Goal: Task Accomplishment & Management: Use online tool/utility

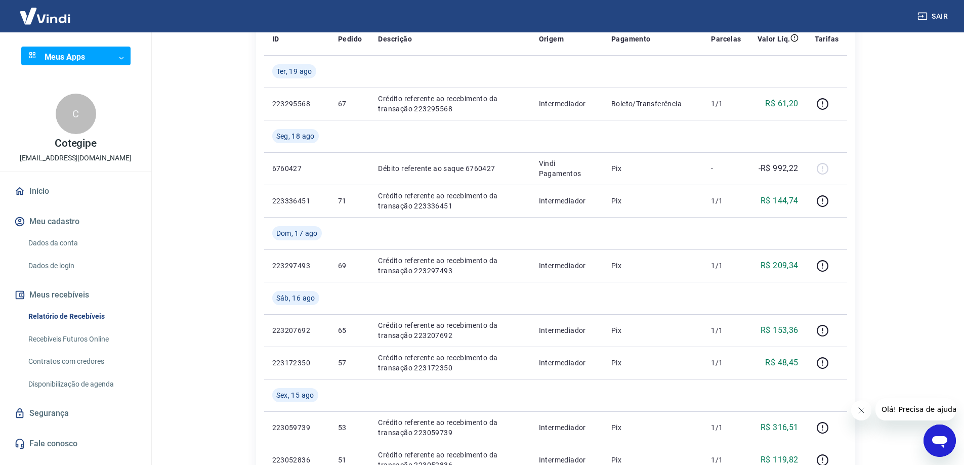
scroll to position [202, 0]
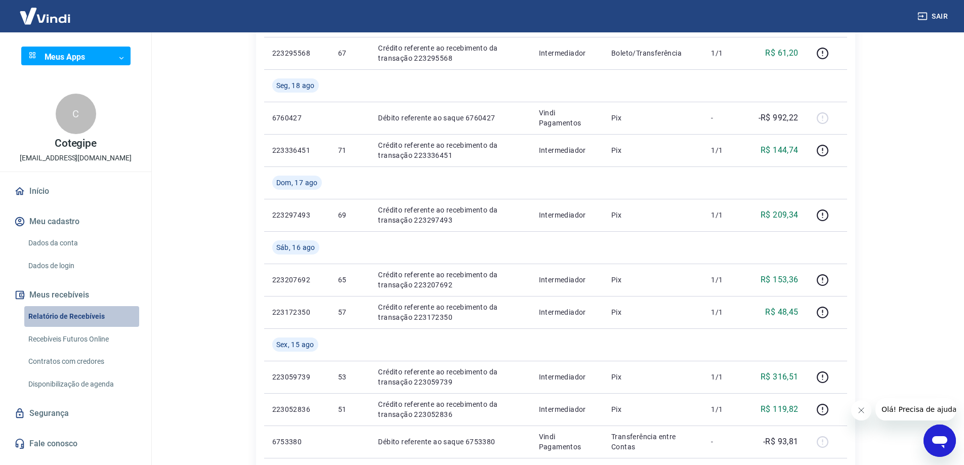
click at [59, 316] on link "Relatório de Recebíveis" at bounding box center [81, 316] width 115 height 21
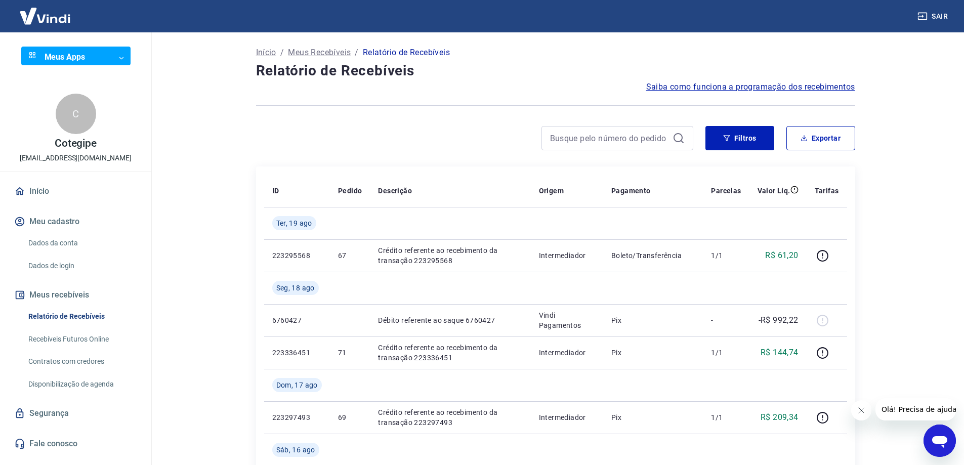
scroll to position [101, 0]
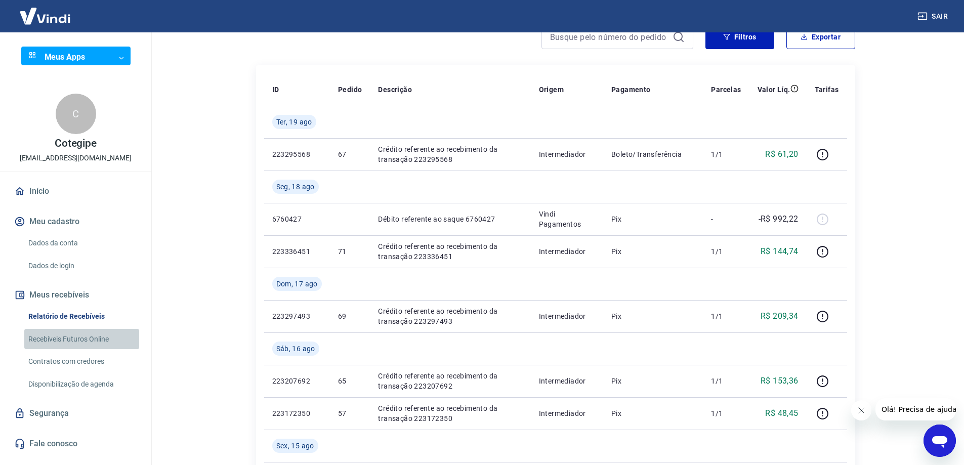
click at [60, 339] on link "Recebíveis Futuros Online" at bounding box center [81, 339] width 115 height 21
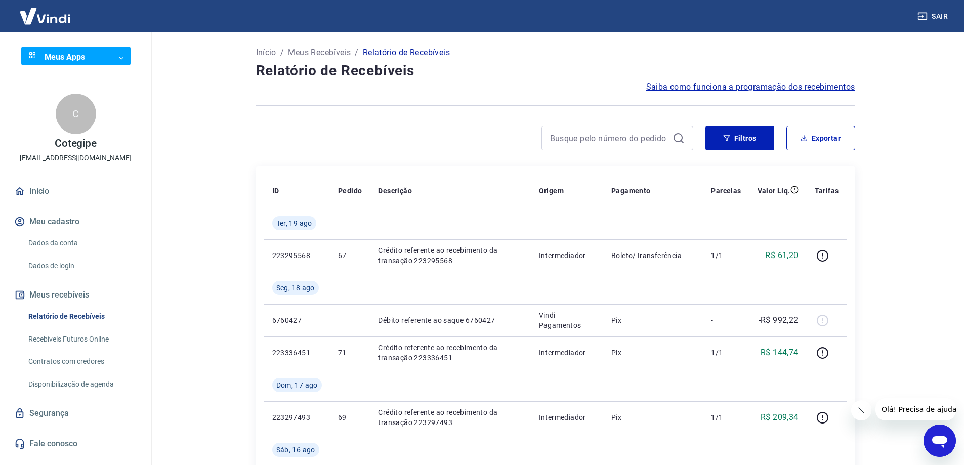
click at [326, 51] on p "Meus Recebíveis" at bounding box center [319, 53] width 63 height 12
click at [73, 341] on link "Recebíveis Futuros Online" at bounding box center [81, 339] width 115 height 21
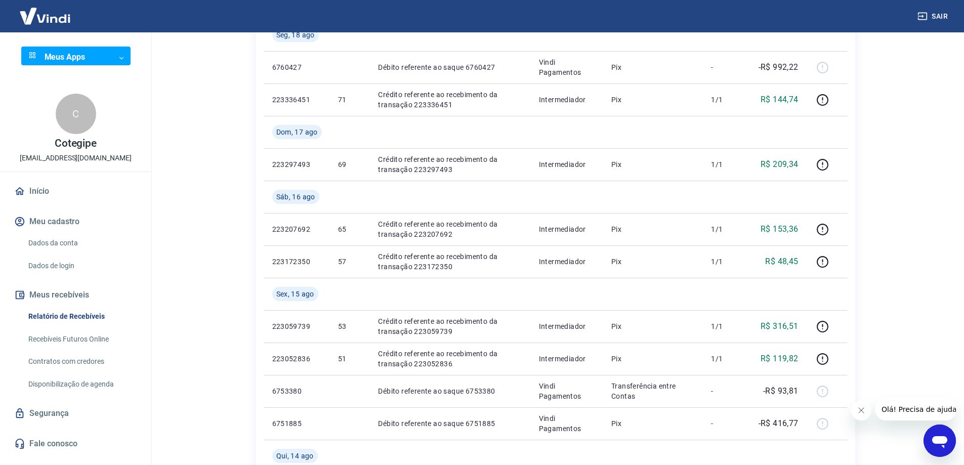
scroll to position [304, 0]
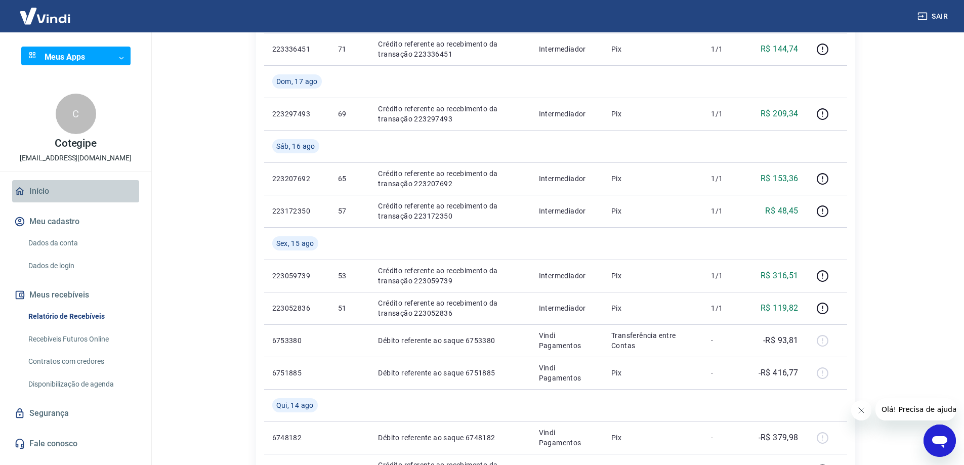
click at [25, 186] on icon at bounding box center [19, 191] width 11 height 11
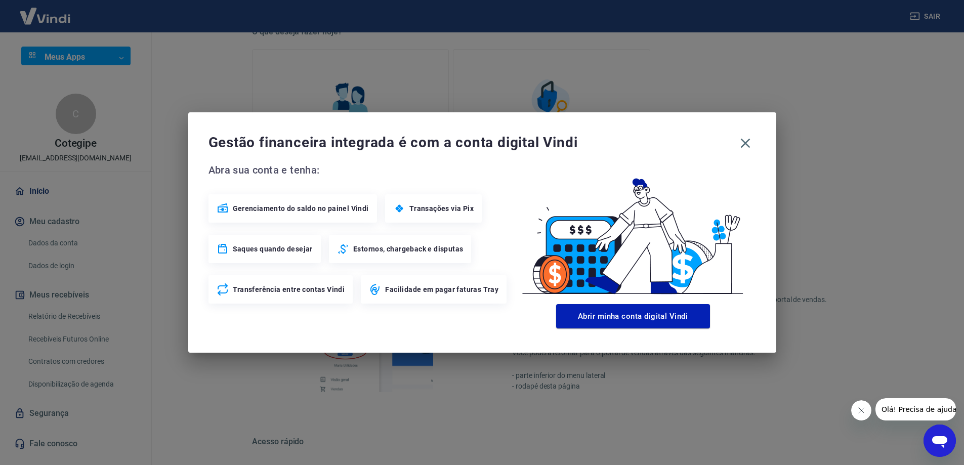
scroll to position [312, 0]
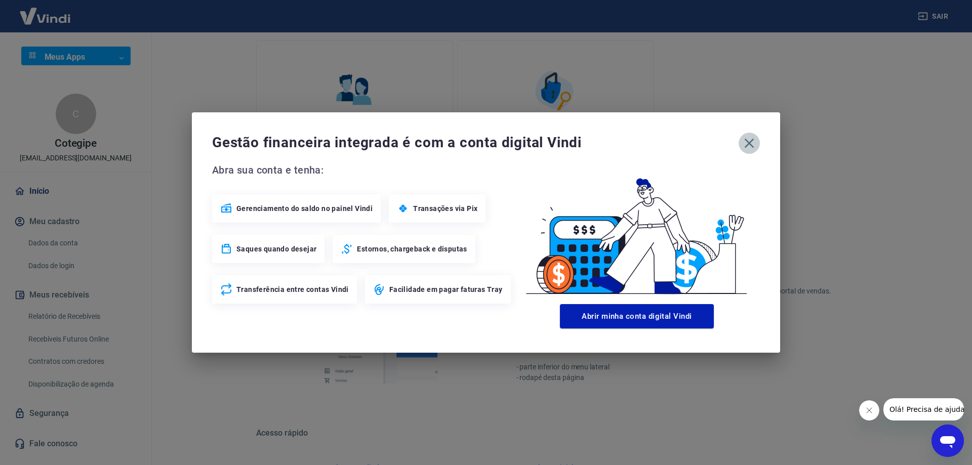
click at [752, 140] on icon "button" at bounding box center [750, 144] width 10 height 10
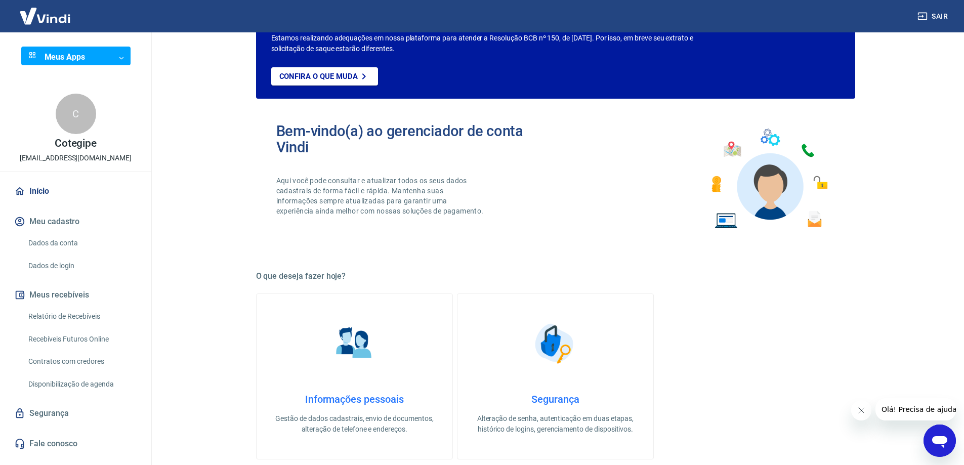
scroll to position [0, 0]
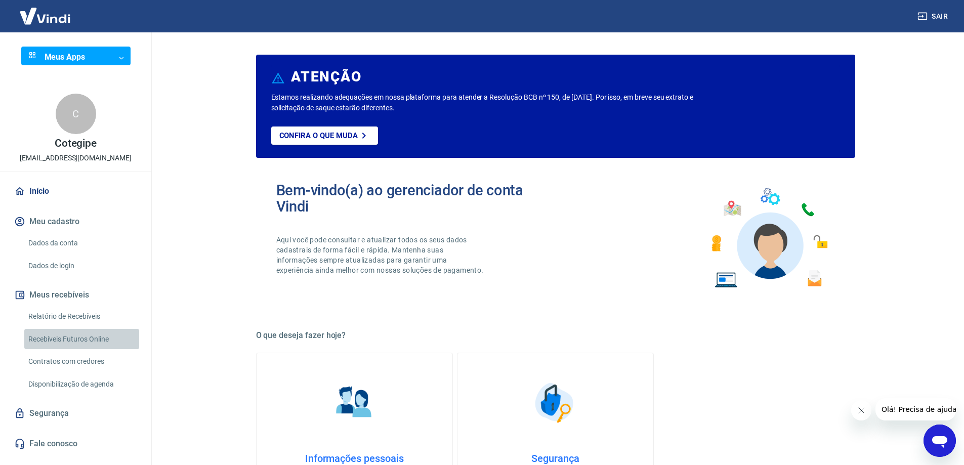
click at [71, 340] on link "Recebíveis Futuros Online" at bounding box center [81, 339] width 115 height 21
